Goal: Obtain resource: Obtain resource

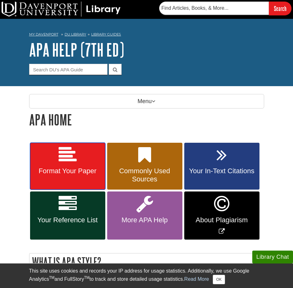
click at [83, 158] on link "Format Your Paper" at bounding box center [67, 165] width 75 height 47
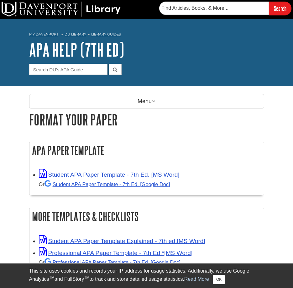
click at [99, 169] on div "Student APA Paper Template - 7th Ed. [MS Word] Or Student APA Paper Template - …" at bounding box center [150, 179] width 222 height 20
click at [99, 170] on div "Student APA Paper Template - 7th Ed. [MS Word] Or Student APA Paper Template - …" at bounding box center [150, 179] width 222 height 20
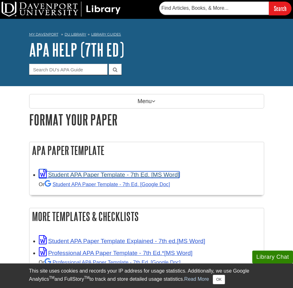
click at [99, 174] on link "Student APA Paper Template - 7th Ed. [MS Word]" at bounding box center [109, 174] width 141 height 7
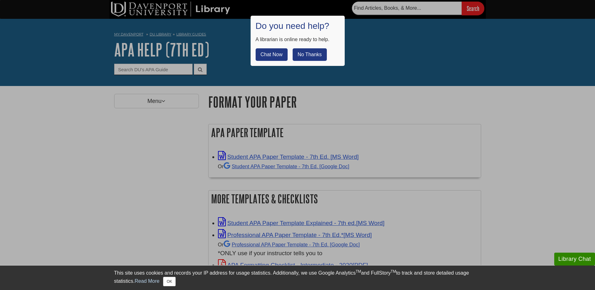
click at [293, 59] on button "No Thanks" at bounding box center [310, 54] width 34 height 13
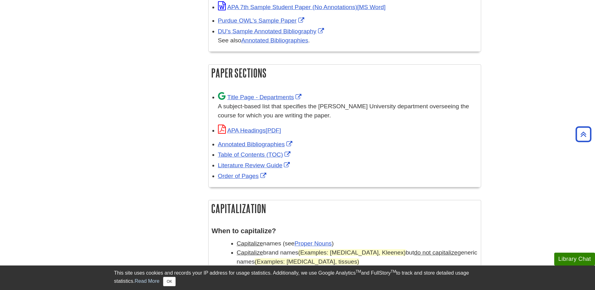
scroll to position [377, 0]
